Goal: Task Accomplishment & Management: Complete application form

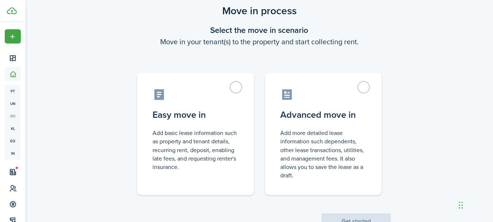
scroll to position [24, 0]
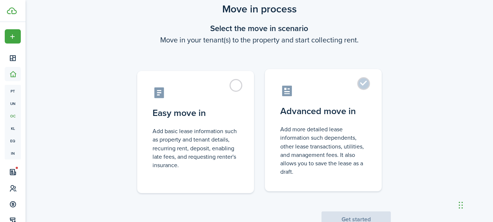
click at [364, 83] on label "Advanced move in Add more detailed lease information such dependents, other lea…" at bounding box center [323, 130] width 117 height 122
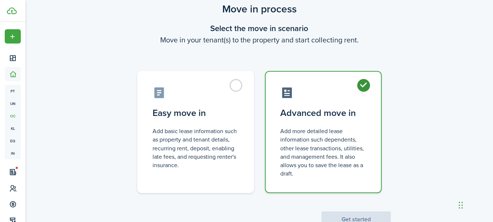
radio input "true"
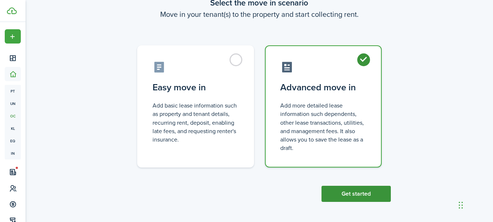
click at [362, 190] on button "Get started" at bounding box center [356, 193] width 69 height 16
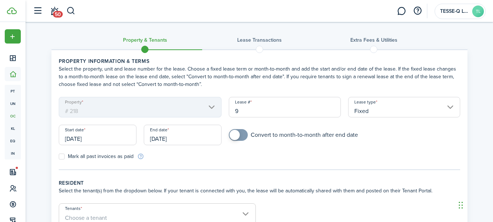
click at [212, 107] on mbsc-scroller "Property # 218" at bounding box center [140, 107] width 163 height 20
click at [107, 136] on input "[DATE]" at bounding box center [98, 134] width 78 height 20
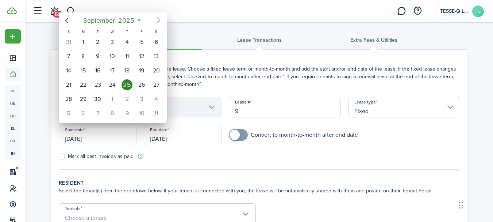
click at [157, 20] on icon "Next page" at bounding box center [158, 20] width 9 height 9
click at [70, 57] on div "5" at bounding box center [68, 56] width 11 height 11
type input "[DATE]"
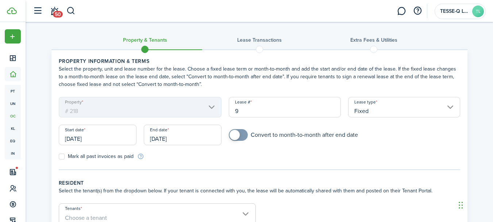
click at [187, 138] on input "[DATE]" at bounding box center [183, 134] width 78 height 20
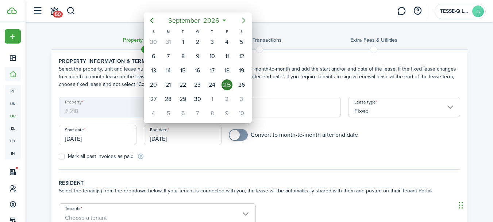
click at [243, 20] on icon "Next page" at bounding box center [243, 20] width 9 height 9
click at [153, 22] on icon "Previous page" at bounding box center [151, 20] width 9 height 9
click at [238, 43] on div "5" at bounding box center [241, 41] width 11 height 11
type input "[DATE]"
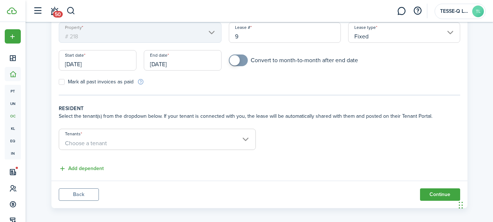
scroll to position [78, 0]
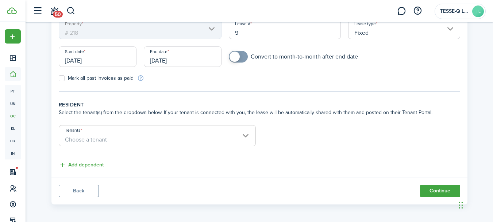
click at [246, 135] on span "Choose a tenant" at bounding box center [157, 139] width 196 height 12
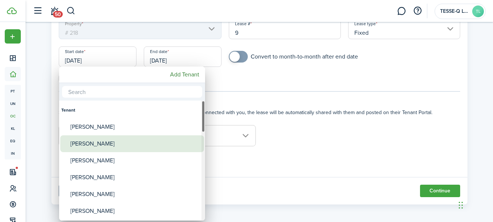
click at [132, 139] on div "[PERSON_NAME]" at bounding box center [134, 143] width 129 height 17
type input "[PERSON_NAME]"
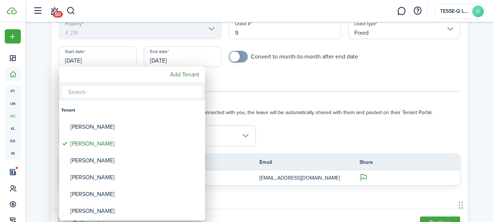
click at [291, 128] on div at bounding box center [247, 111] width 610 height 338
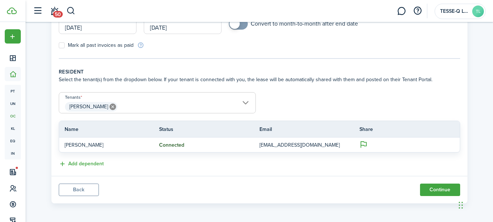
scroll to position [112, 0]
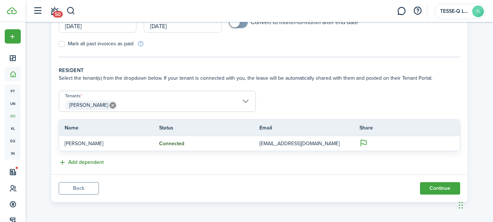
click at [86, 160] on button "Add dependent" at bounding box center [81, 162] width 45 height 8
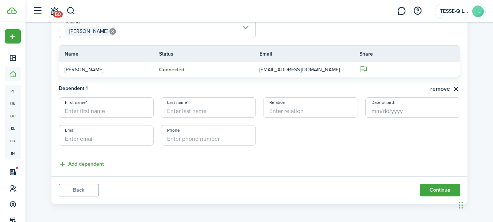
scroll to position [188, 0]
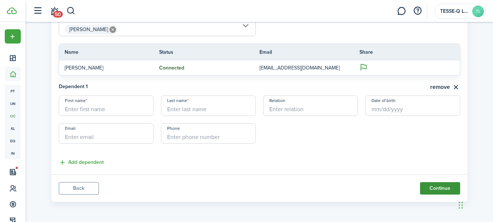
click at [437, 188] on button "Continue" at bounding box center [440, 188] width 40 height 12
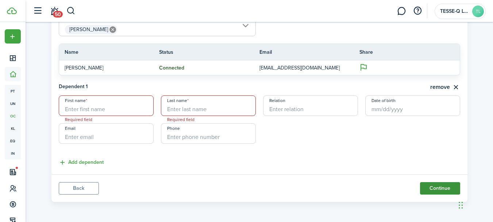
scroll to position [182, 0]
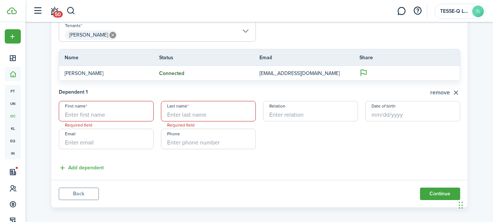
click at [456, 91] on button "remove" at bounding box center [445, 92] width 30 height 9
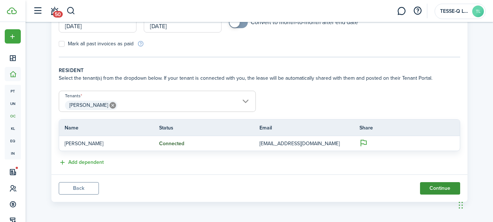
click at [439, 189] on button "Continue" at bounding box center [440, 188] width 40 height 12
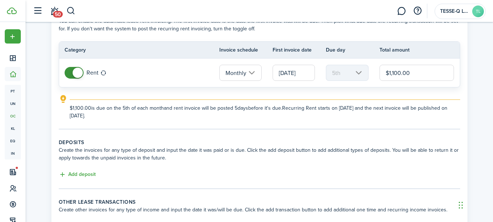
scroll to position [49, 0]
click at [92, 172] on button "Add deposit" at bounding box center [77, 173] width 37 height 8
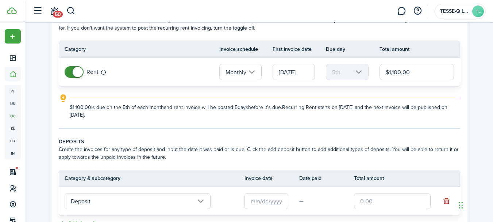
click at [198, 201] on input "Deposit" at bounding box center [138, 201] width 146 height 16
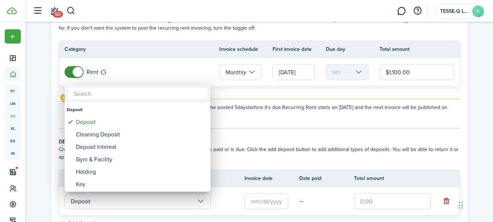
click at [198, 201] on div at bounding box center [247, 111] width 610 height 338
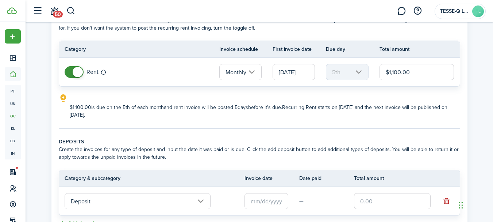
click at [282, 198] on input "text" at bounding box center [267, 201] width 44 height 16
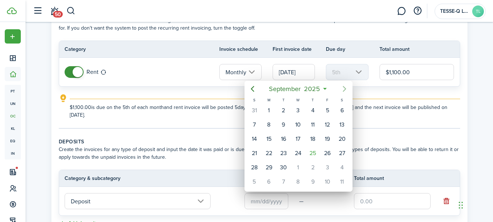
click at [343, 88] on icon "Next page" at bounding box center [344, 88] width 9 height 9
click at [254, 122] on div "5" at bounding box center [254, 124] width 11 height 11
type input "[DATE]"
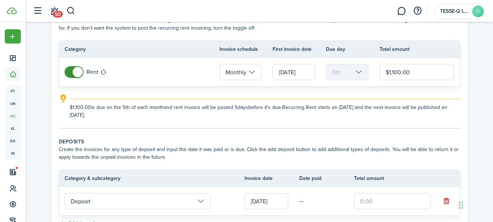
click at [412, 203] on input "text" at bounding box center [392, 201] width 77 height 16
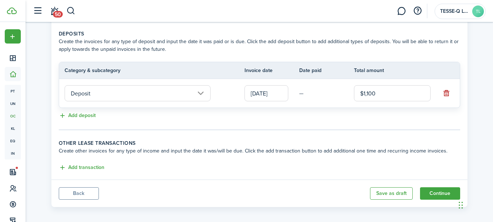
scroll to position [157, 0]
type input "$1,100.00"
click at [441, 192] on button "Continue" at bounding box center [440, 192] width 40 height 12
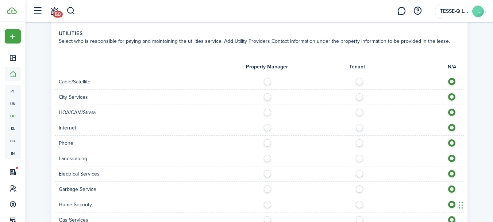
scroll to position [450, 0]
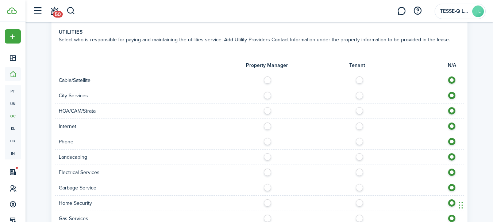
click at [268, 153] on label at bounding box center [269, 155] width 13 height 4
radio input "true"
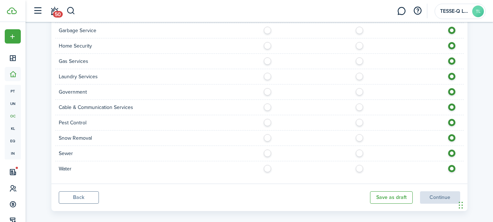
scroll to position [608, 0]
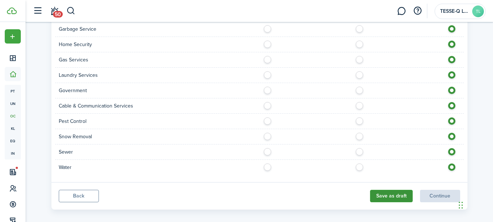
click at [389, 189] on button "Save as draft" at bounding box center [391, 195] width 43 height 12
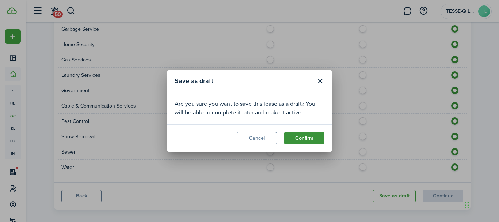
click at [308, 137] on button "Confirm" at bounding box center [304, 138] width 40 height 12
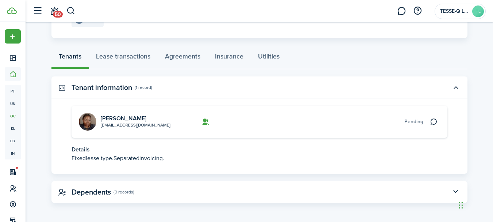
scroll to position [109, 0]
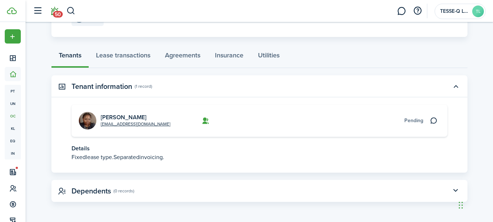
click at [58, 14] on span "50" at bounding box center [58, 14] width 10 height 7
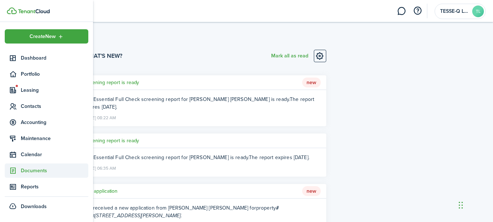
click at [34, 171] on span "Documents" at bounding box center [55, 170] width 68 height 8
click at [47, 187] on span "Landlord forms" at bounding box center [55, 188] width 68 height 8
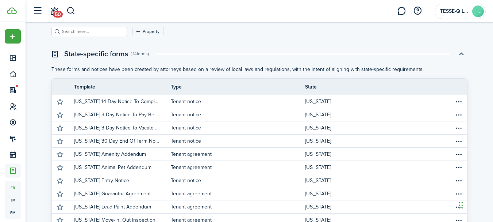
scroll to position [35, 0]
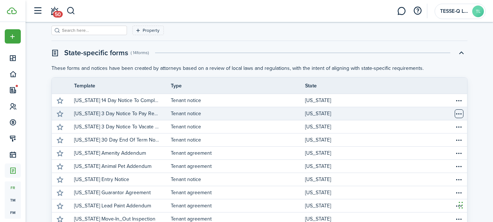
click at [458, 113] on table-menu-btn-icon "Open menu" at bounding box center [459, 113] width 9 height 9
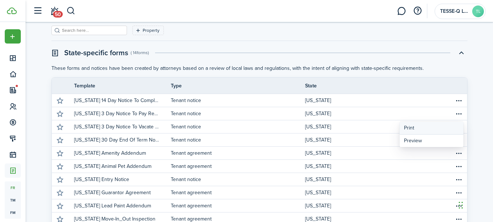
click at [408, 126] on button "Print" at bounding box center [432, 128] width 64 height 13
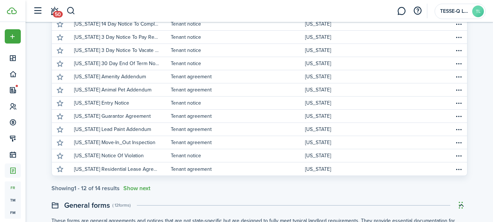
scroll to position [114, 0]
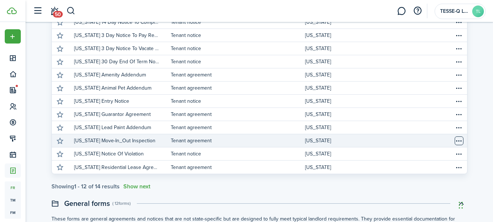
click at [459, 141] on table-menu-btn-icon "Open menu" at bounding box center [459, 140] width 9 height 9
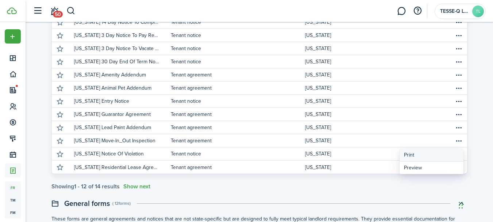
click at [418, 155] on button "Print" at bounding box center [432, 155] width 64 height 13
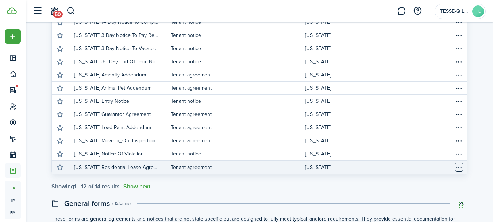
click at [457, 167] on table-menu-btn-icon "Open menu" at bounding box center [459, 166] width 9 height 9
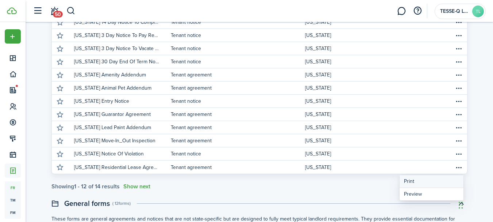
click at [419, 179] on button "Print" at bounding box center [432, 181] width 64 height 13
click at [141, 186] on button "Show next" at bounding box center [136, 186] width 27 height 7
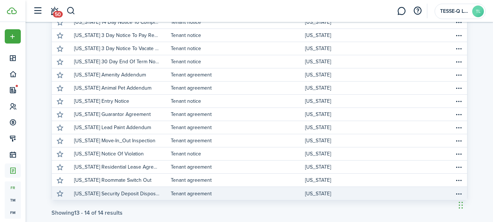
click at [326, 193] on link "[US_STATE]" at bounding box center [372, 193] width 135 height 13
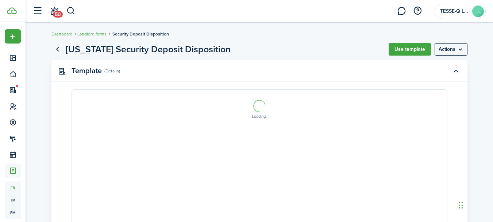
select select "fit"
